Goal: Task Accomplishment & Management: Complete application form

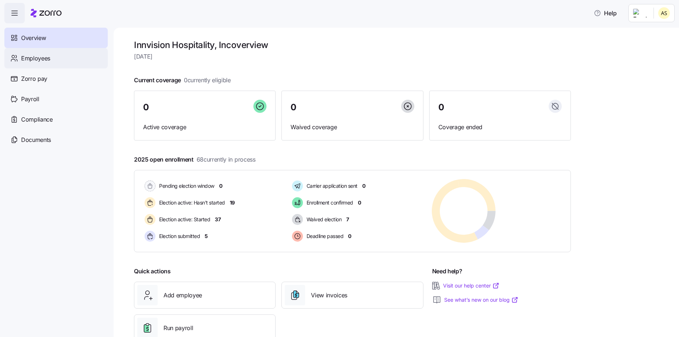
click at [32, 58] on span "Employees" at bounding box center [35, 58] width 29 height 9
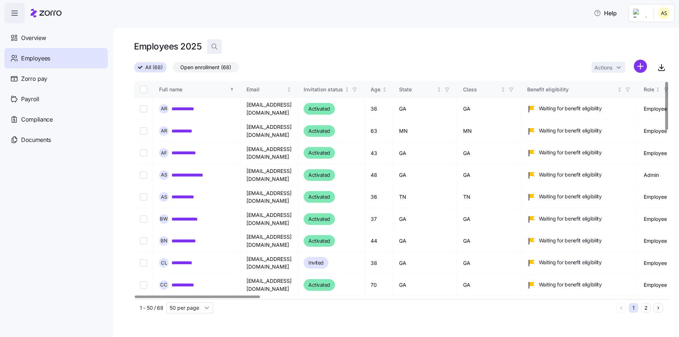
click at [214, 49] on icon "button" at bounding box center [214, 46] width 7 height 7
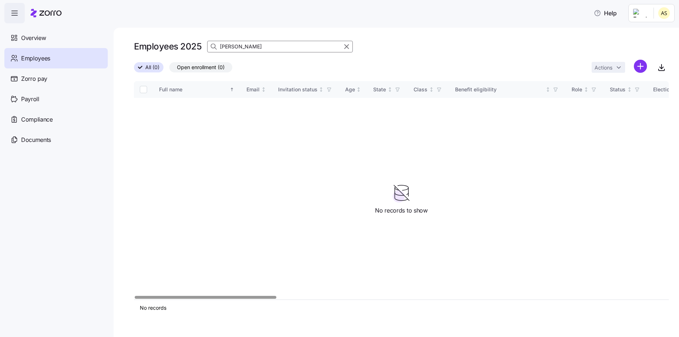
type input "[PERSON_NAME]"
click at [643, 66] on html "Help Overview Employees Zorro pay Payroll Compliance Documents Employees 2025 […" at bounding box center [339, 166] width 679 height 333
click at [607, 95] on span "Add a new employee" at bounding box center [616, 97] width 49 height 7
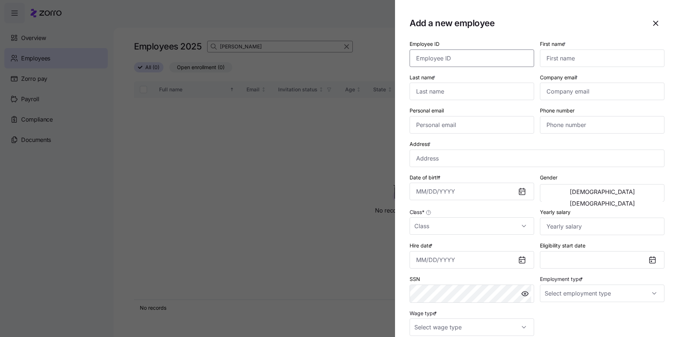
click at [467, 60] on input "Employee ID" at bounding box center [472, 58] width 125 height 17
click at [459, 62] on input "Employee ID" at bounding box center [472, 58] width 125 height 17
type input "262"
type input "[PERSON_NAME]"
type input "Fry"
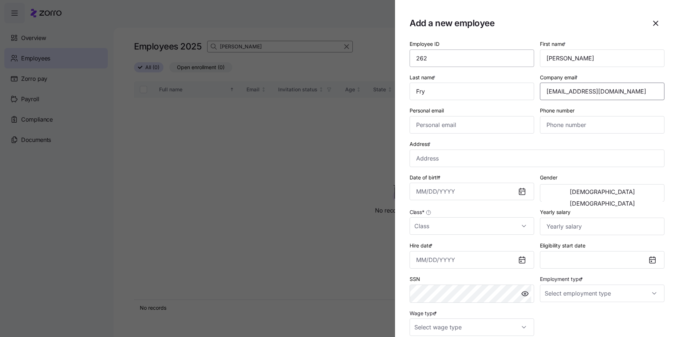
type input "[EMAIL_ADDRESS][DOMAIN_NAME]"
click at [462, 124] on input "Personal email" at bounding box center [472, 124] width 125 height 17
paste input "[EMAIL_ADDRESS][DOMAIN_NAME]"
type input "[EMAIL_ADDRESS][DOMAIN_NAME]"
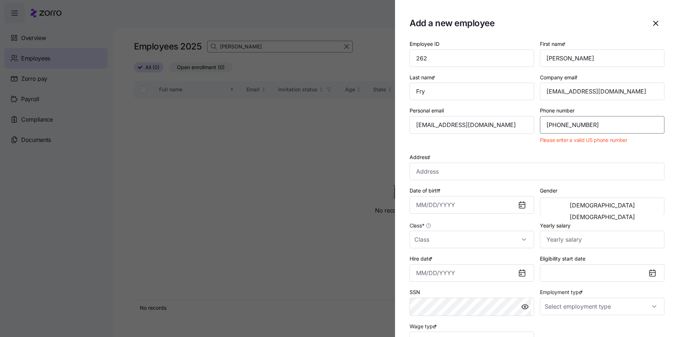
type input "[PHONE_NUMBER]"
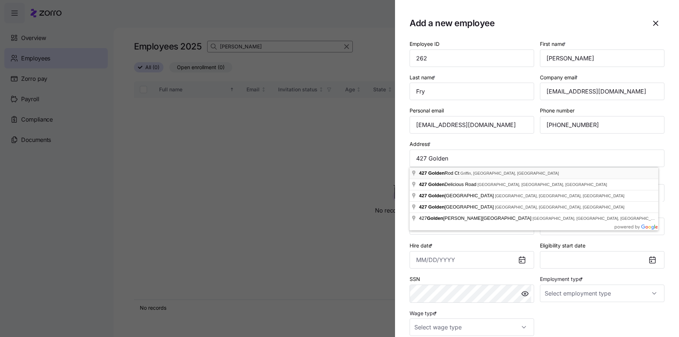
type input "[STREET_ADDRESS]"
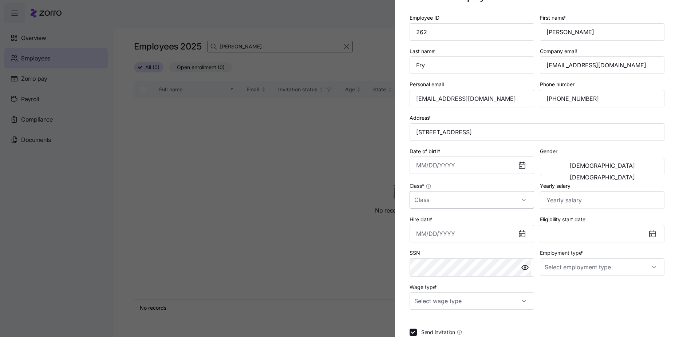
scroll to position [36, 0]
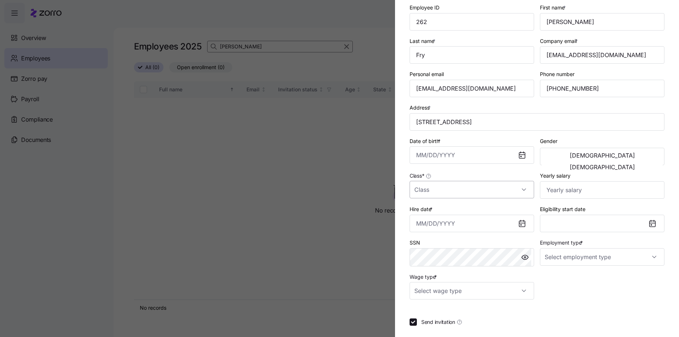
click at [497, 188] on input "Class *" at bounding box center [472, 189] width 125 height 17
click at [431, 217] on div "GA" at bounding box center [470, 211] width 116 height 15
type input "GA"
click at [442, 151] on input "Date of birth *" at bounding box center [472, 154] width 125 height 17
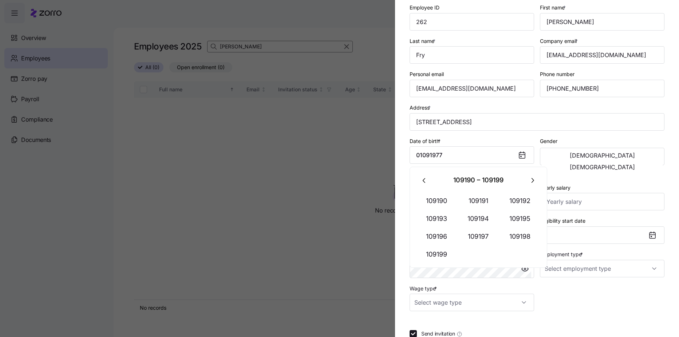
drag, startPoint x: 448, startPoint y: 155, endPoint x: 397, endPoint y: 158, distance: 51.4
click at [397, 158] on section "Add a new employee Employee ID 262 First name * [PERSON_NAME] Last name * [PERS…" at bounding box center [537, 168] width 284 height 337
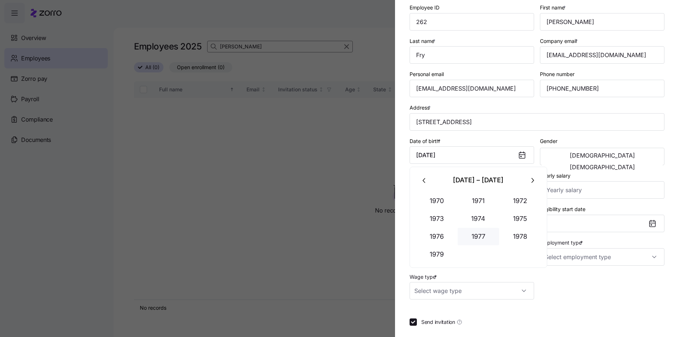
click at [486, 230] on button "1977" at bounding box center [479, 236] width 42 height 17
type input "[DATE]"
click at [564, 135] on div "Gender [DEMOGRAPHIC_DATA] [DEMOGRAPHIC_DATA]" at bounding box center [602, 151] width 130 height 35
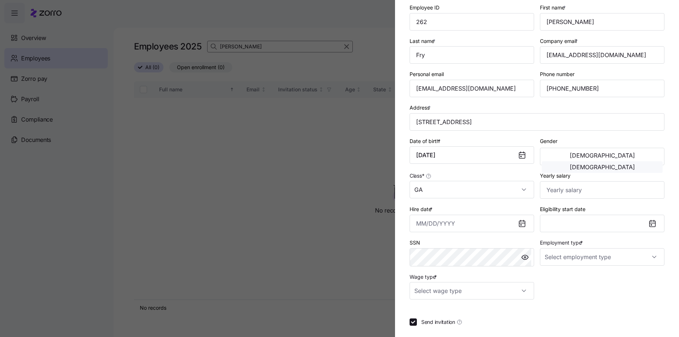
click at [623, 164] on span "[DEMOGRAPHIC_DATA]" at bounding box center [602, 167] width 65 height 6
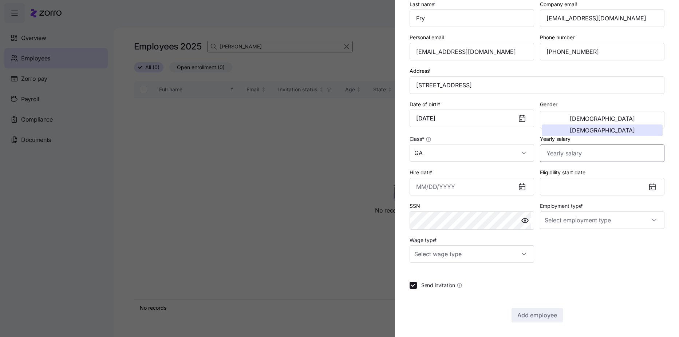
click at [570, 155] on input "Yearly salary" at bounding box center [602, 153] width 125 height 17
type input "$0"
type input "$50,000"
click at [433, 186] on input "Hire date *" at bounding box center [472, 186] width 125 height 17
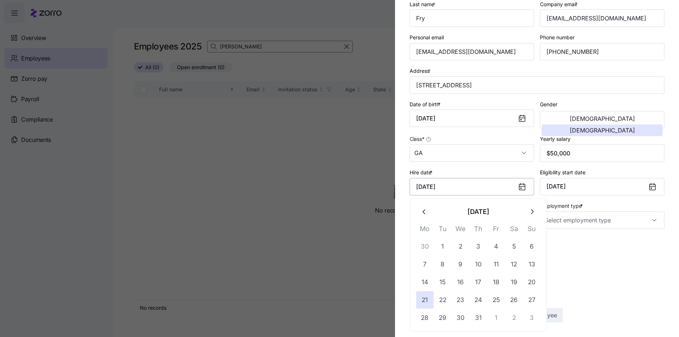
type input "[DATE]"
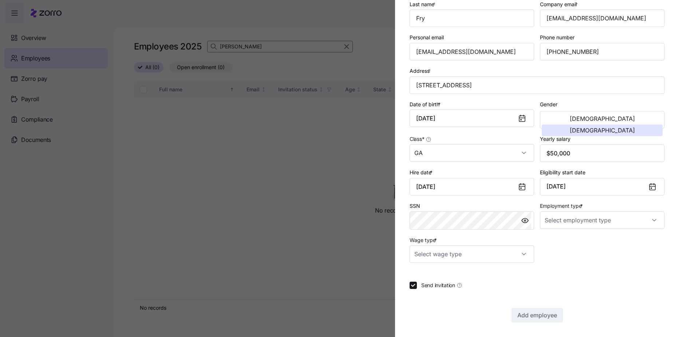
click at [630, 279] on div "Employee ID 262 First name * [PERSON_NAME] Last name * [PERSON_NAME] Company em…" at bounding box center [537, 144] width 255 height 356
click at [642, 227] on input "Employment type *" at bounding box center [602, 220] width 125 height 17
click at [603, 242] on div "Full Time" at bounding box center [598, 242] width 116 height 15
type input "Full Time"
click at [513, 252] on input "Wage type *" at bounding box center [472, 253] width 125 height 17
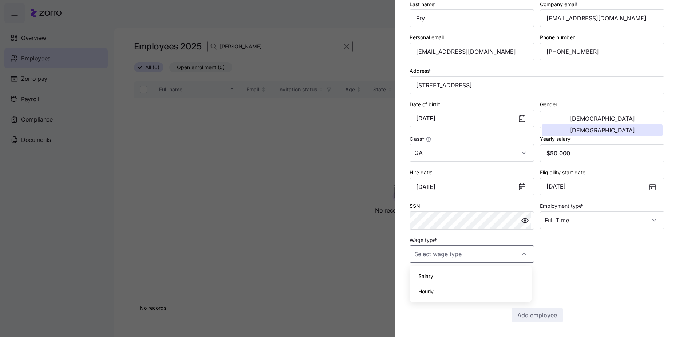
click at [430, 280] on div "Salary" at bounding box center [470, 276] width 116 height 15
type input "Salary"
click at [542, 313] on span "Add employee" at bounding box center [537, 315] width 40 height 9
